Goal: Task Accomplishment & Management: Use online tool/utility

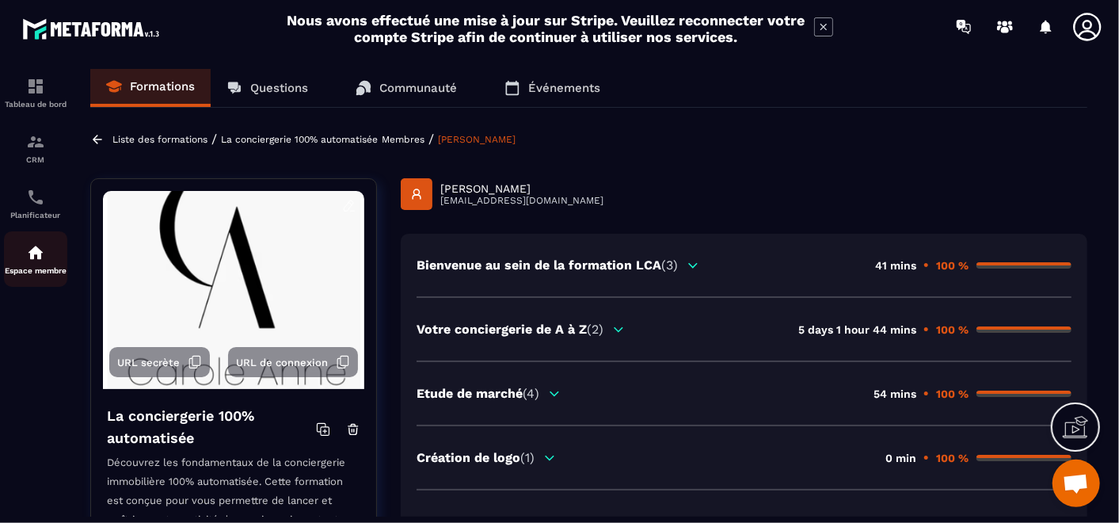
click at [37, 268] on p "Espace membre" at bounding box center [35, 270] width 63 height 9
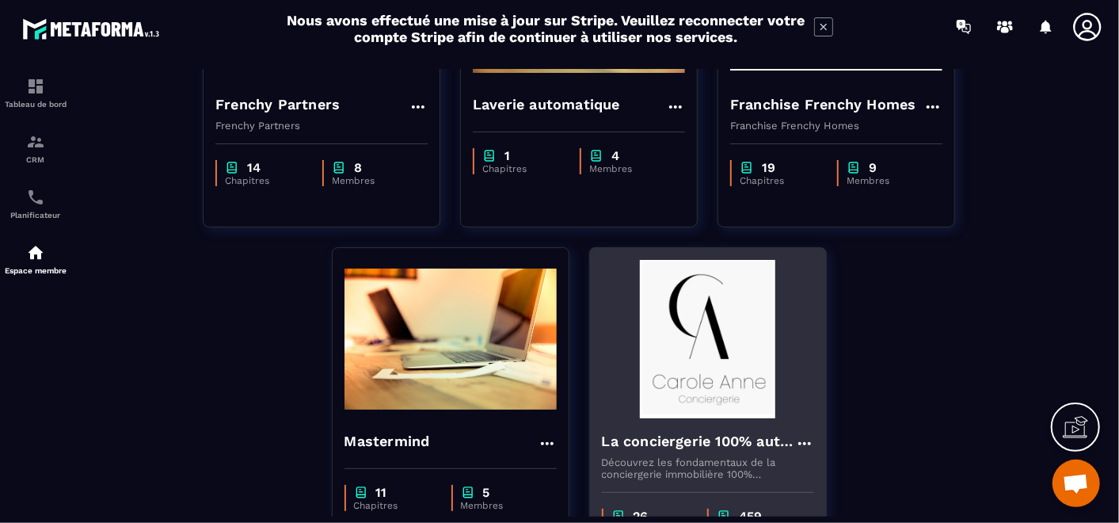
scroll to position [405, 0]
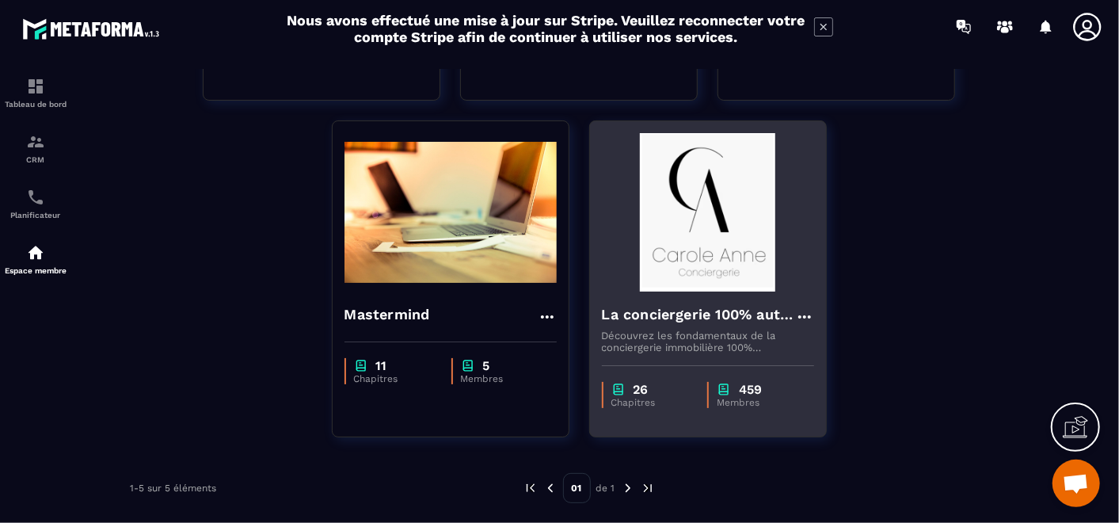
click at [706, 237] on img at bounding box center [708, 212] width 212 height 158
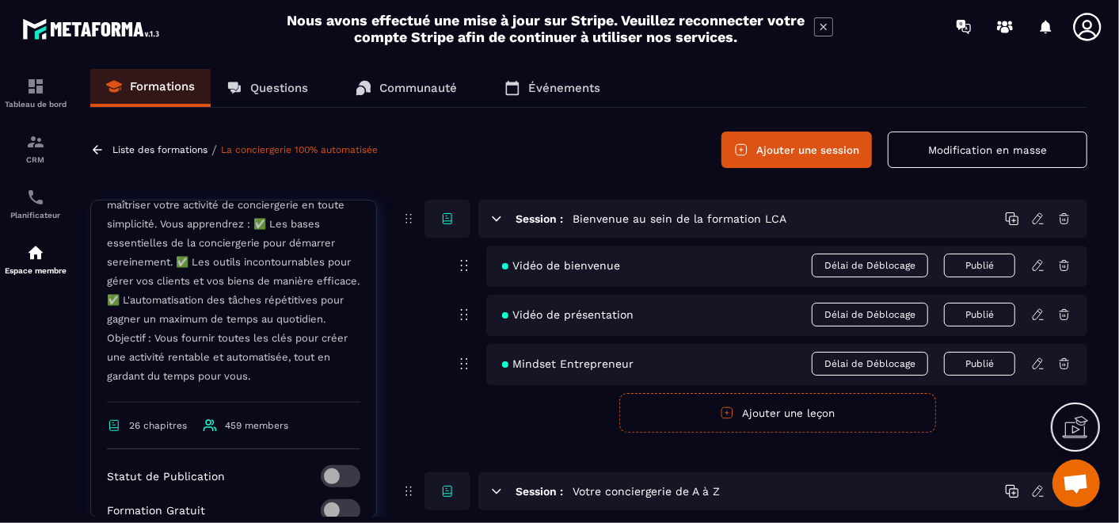
scroll to position [527, 0]
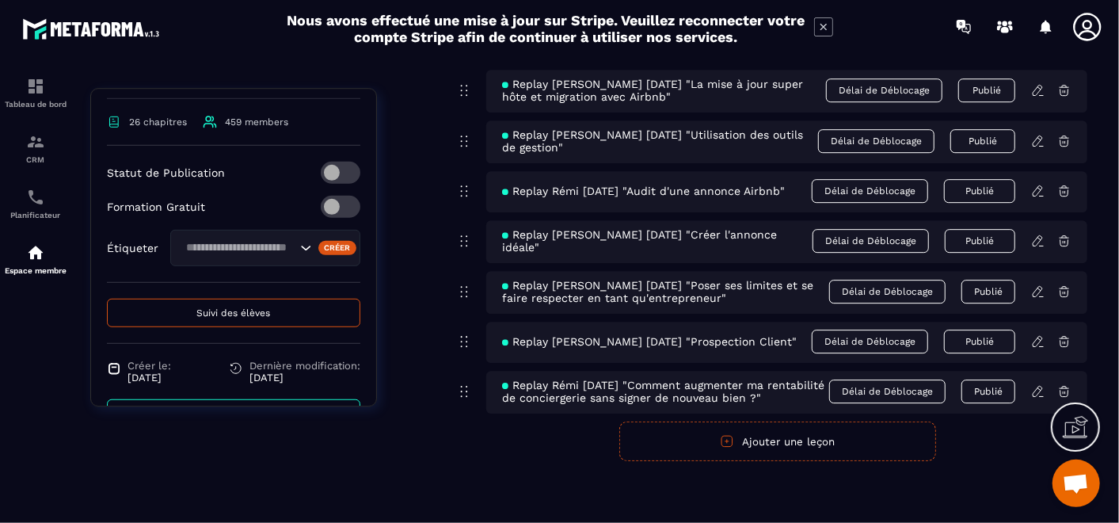
click at [828, 441] on button "Ajouter une leçon" at bounding box center [777, 441] width 317 height 40
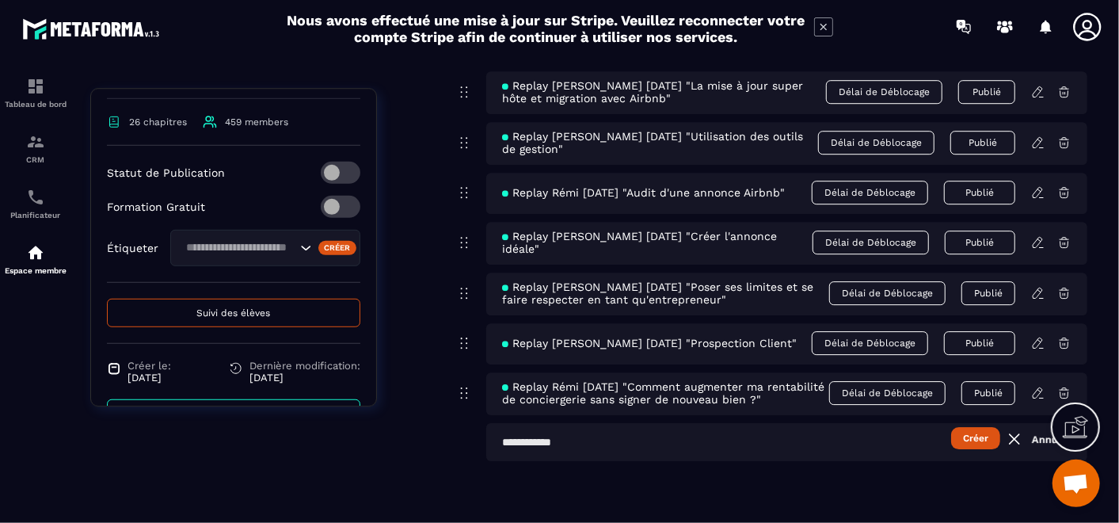
scroll to position [9371, 0]
click at [580, 447] on input "text" at bounding box center [786, 442] width 601 height 38
paste input "**********"
click at [504, 439] on input "**********" at bounding box center [786, 442] width 601 height 38
type input "**********"
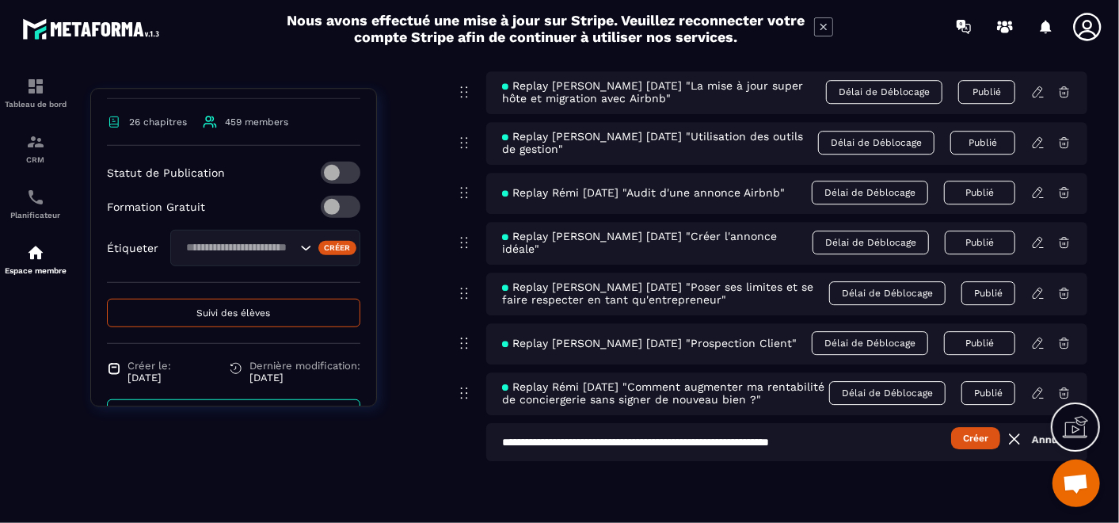
click at [963, 434] on button "Créer" at bounding box center [975, 438] width 49 height 22
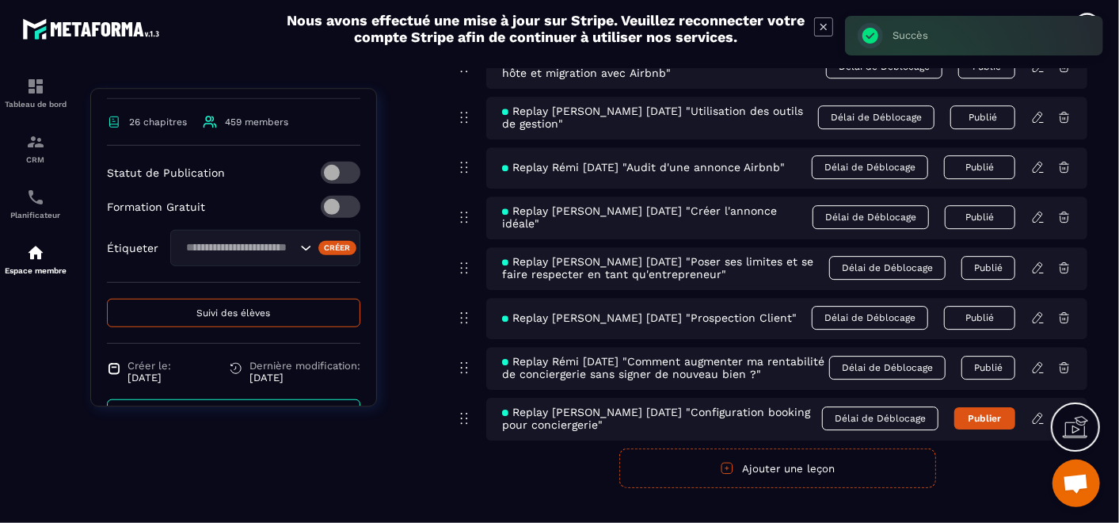
click at [1037, 423] on icon at bounding box center [1038, 418] width 10 height 10
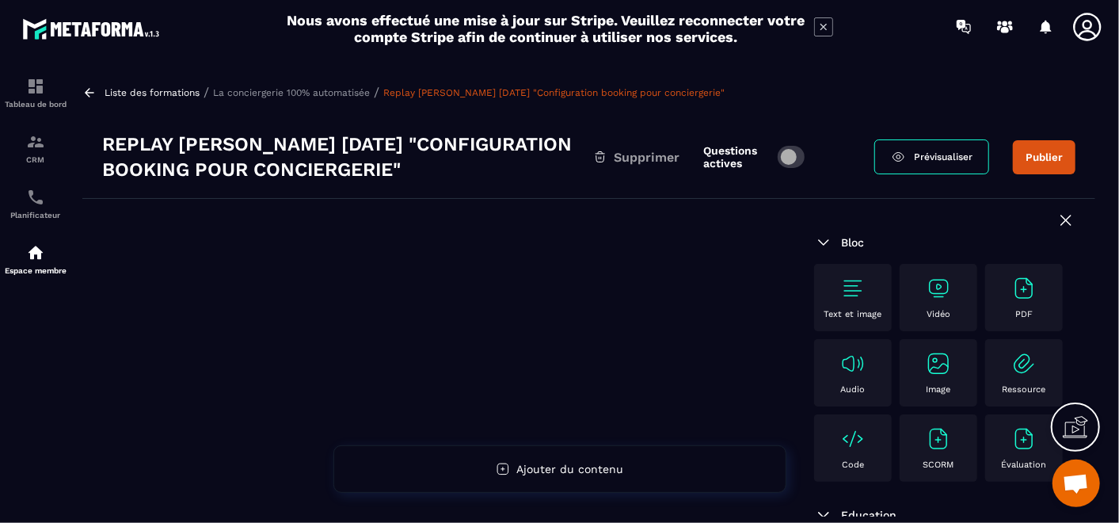
click at [952, 296] on div "Vidéo" at bounding box center [938, 298] width 62 height 44
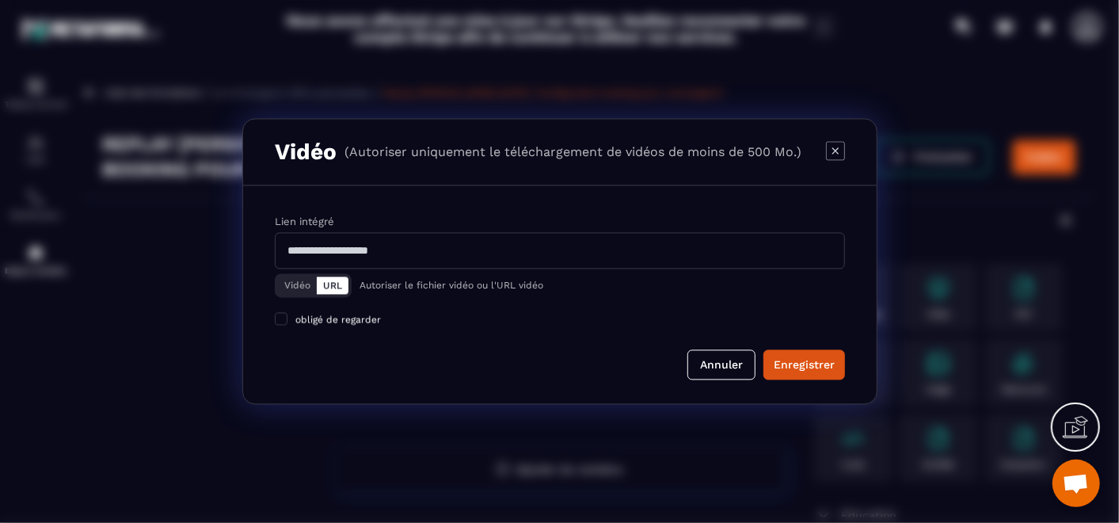
click at [294, 290] on button "Vidéo" at bounding box center [297, 285] width 39 height 17
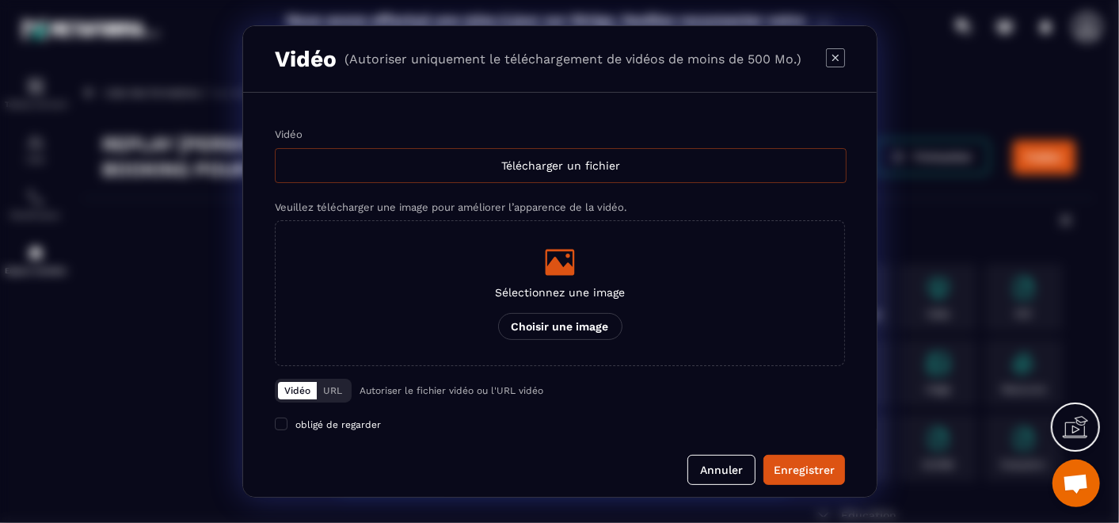
click at [570, 167] on div "Télécharger un fichier" at bounding box center [561, 165] width 572 height 35
click at [0, 0] on input "Vidéo Télécharger un fichier" at bounding box center [0, 0] width 0 height 0
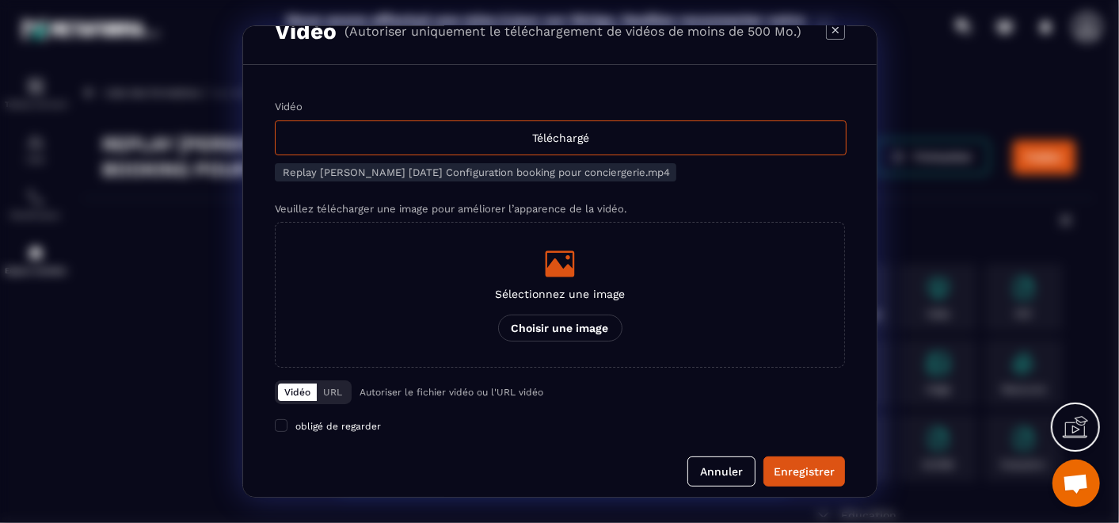
scroll to position [39, 0]
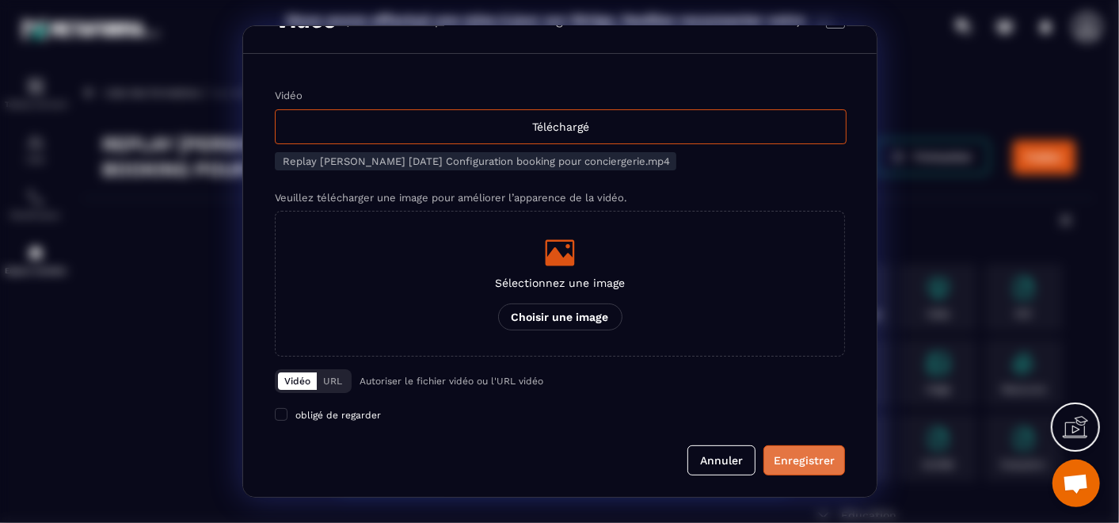
click at [792, 455] on div "Enregistrer" at bounding box center [804, 460] width 61 height 16
click at [796, 458] on div "Enregistrer" at bounding box center [804, 460] width 61 height 16
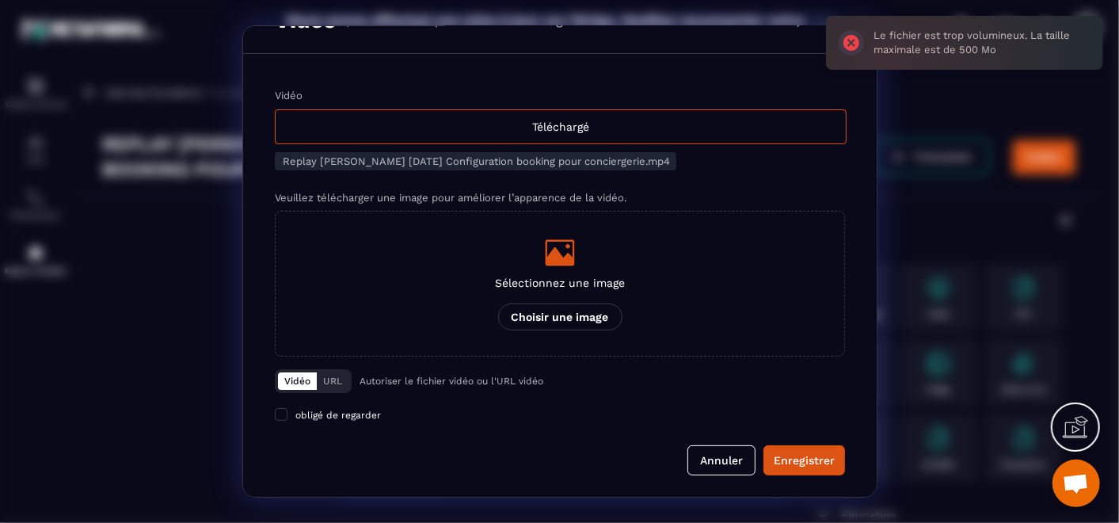
click at [824, 312] on label "Sélectionnez une image Choisir une image" at bounding box center [560, 284] width 570 height 146
click at [0, 0] on input "Sélectionnez une image Choisir une image" at bounding box center [0, 0] width 0 height 0
